Goal: Check status: Check status

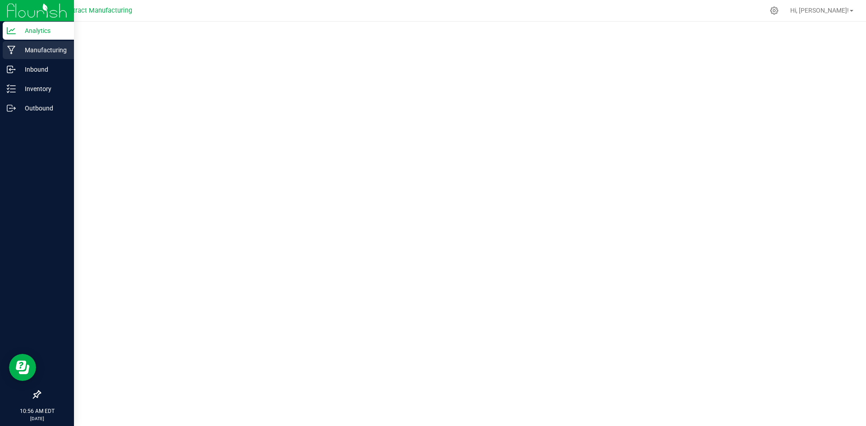
click at [14, 46] on icon at bounding box center [11, 50] width 8 height 9
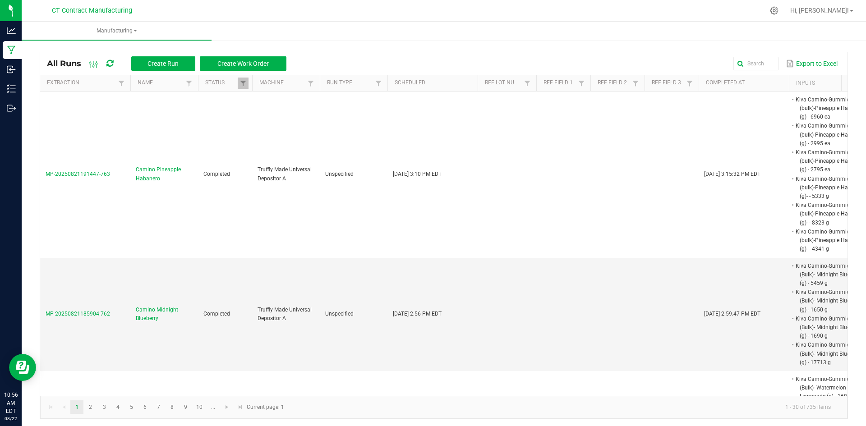
click at [278, 10] on div at bounding box center [462, 11] width 602 height 18
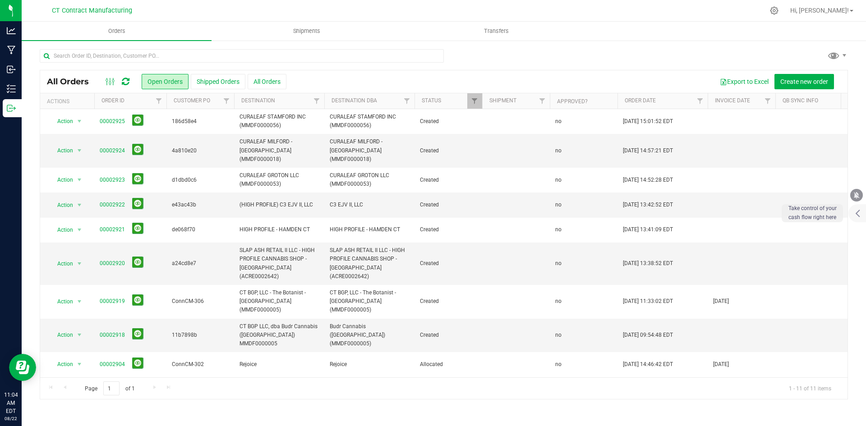
click at [127, 82] on icon at bounding box center [126, 81] width 8 height 9
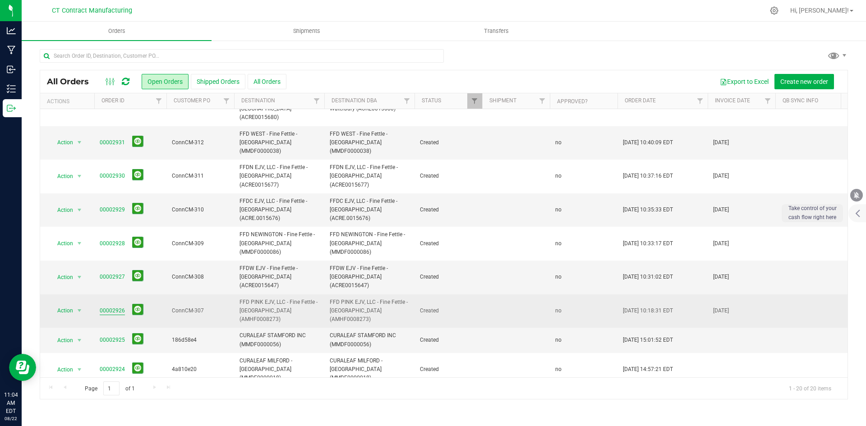
scroll to position [90, 0]
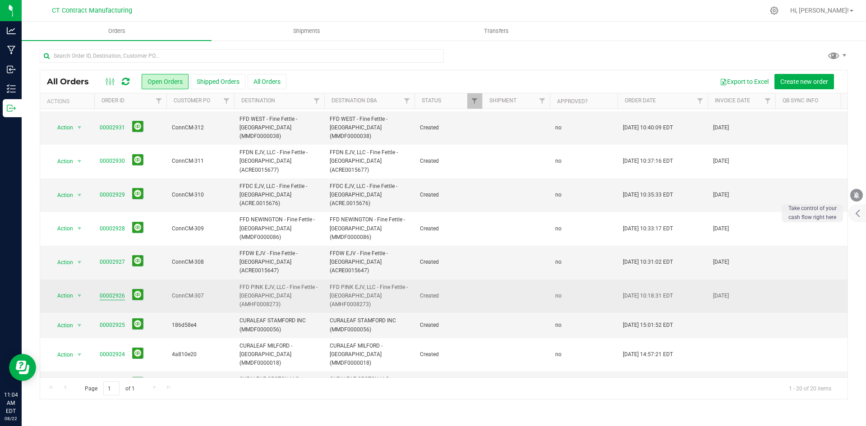
click at [114, 292] on link "00002926" at bounding box center [112, 296] width 25 height 9
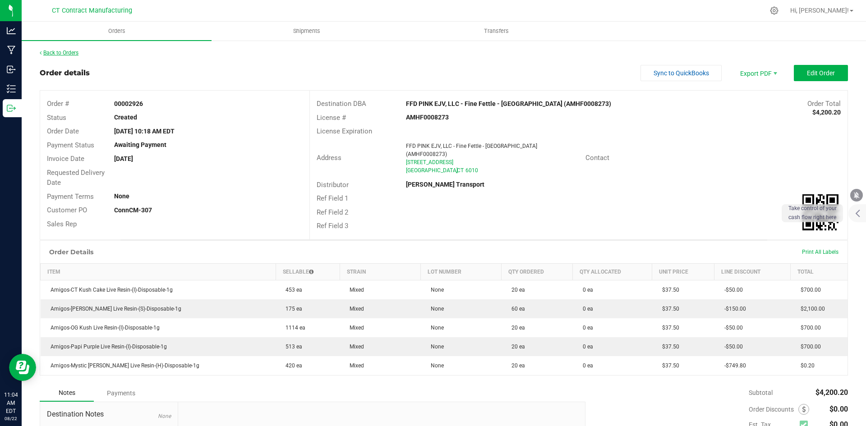
click at [69, 53] on link "Back to Orders" at bounding box center [59, 53] width 39 height 6
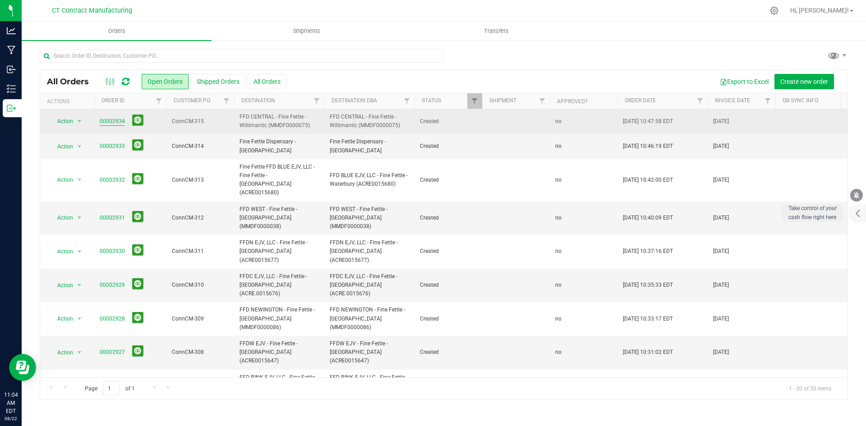
click at [116, 125] on link "00002934" at bounding box center [112, 121] width 25 height 9
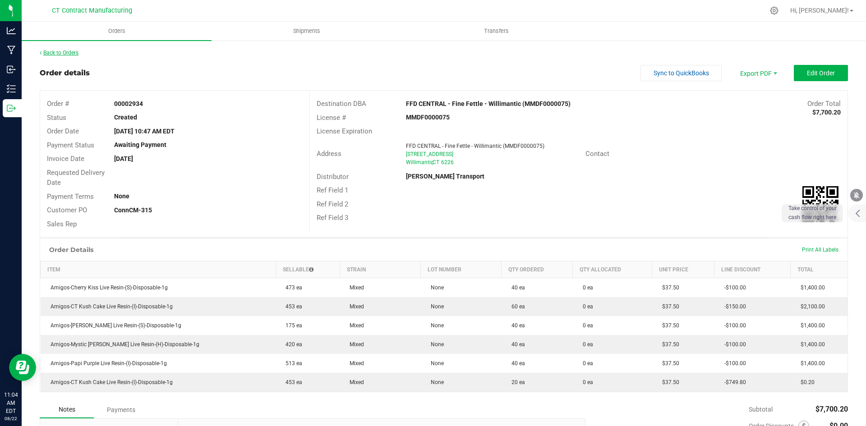
click at [59, 52] on link "Back to Orders" at bounding box center [59, 53] width 39 height 6
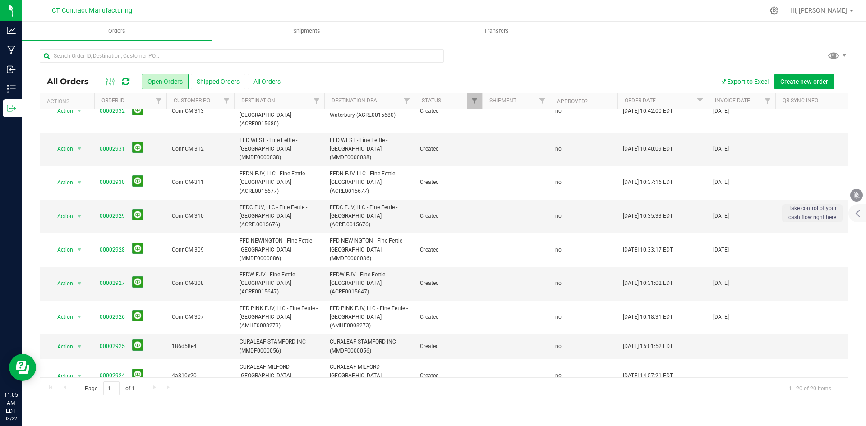
scroll to position [30, 0]
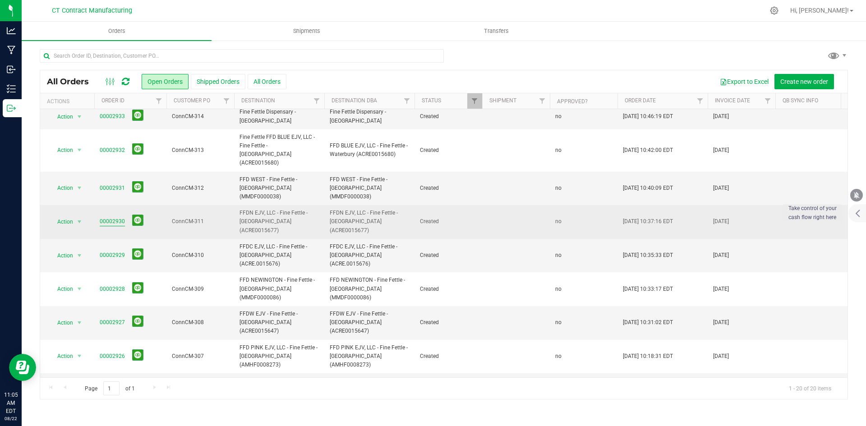
click at [117, 217] on link "00002930" at bounding box center [112, 221] width 25 height 9
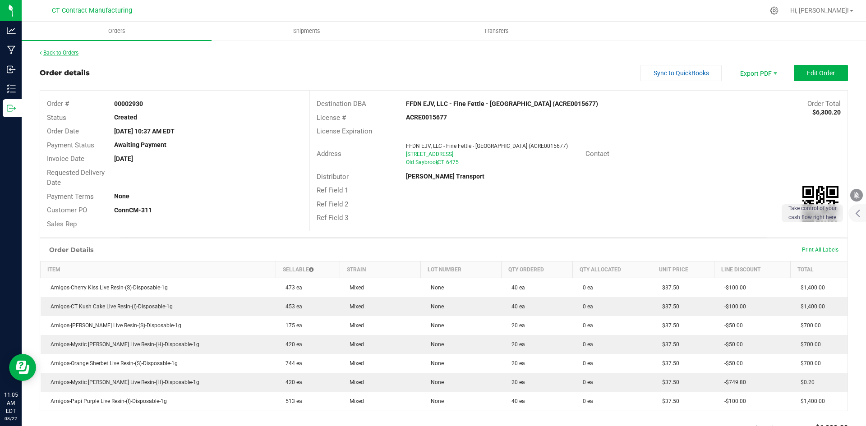
click at [74, 52] on link "Back to Orders" at bounding box center [59, 53] width 39 height 6
